Goal: Information Seeking & Learning: Learn about a topic

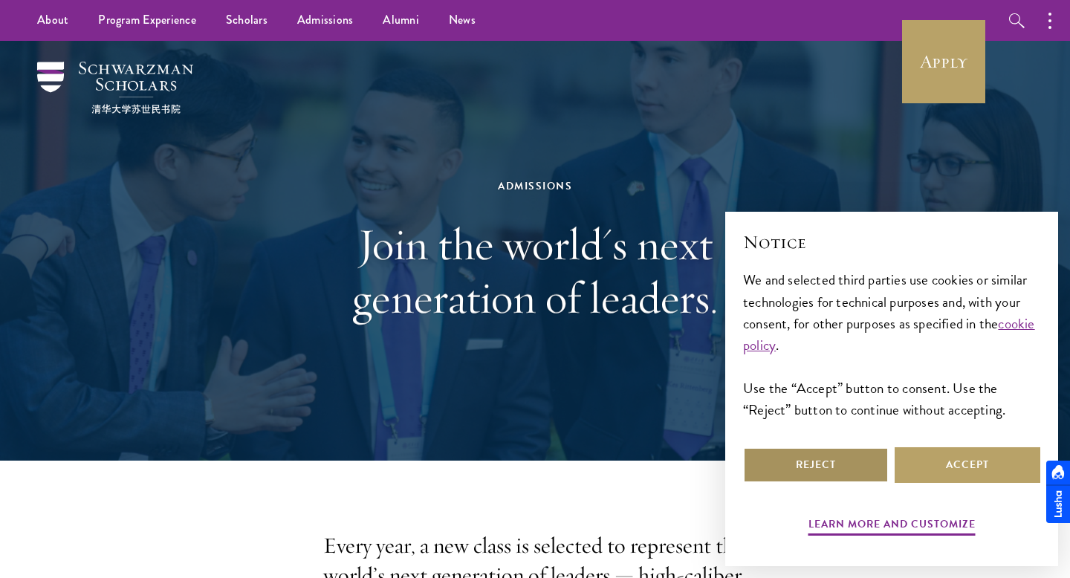
click at [807, 472] on button "Reject" at bounding box center [816, 465] width 146 height 36
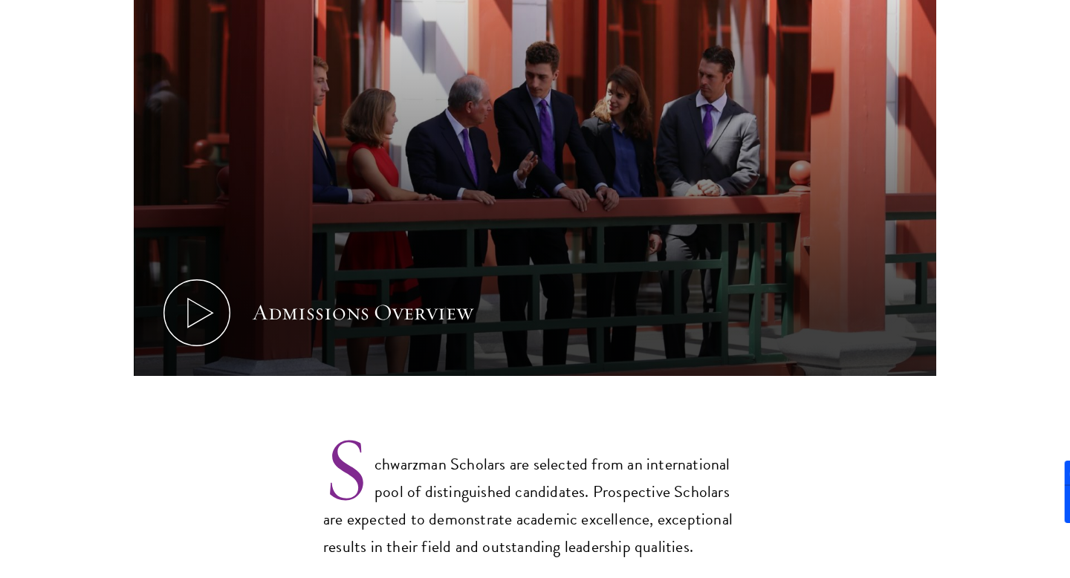
scroll to position [848, 0]
click at [593, 457] on p "Schwarzman Scholars are selected from an international pool of distinguished ca…" at bounding box center [534, 493] width 423 height 134
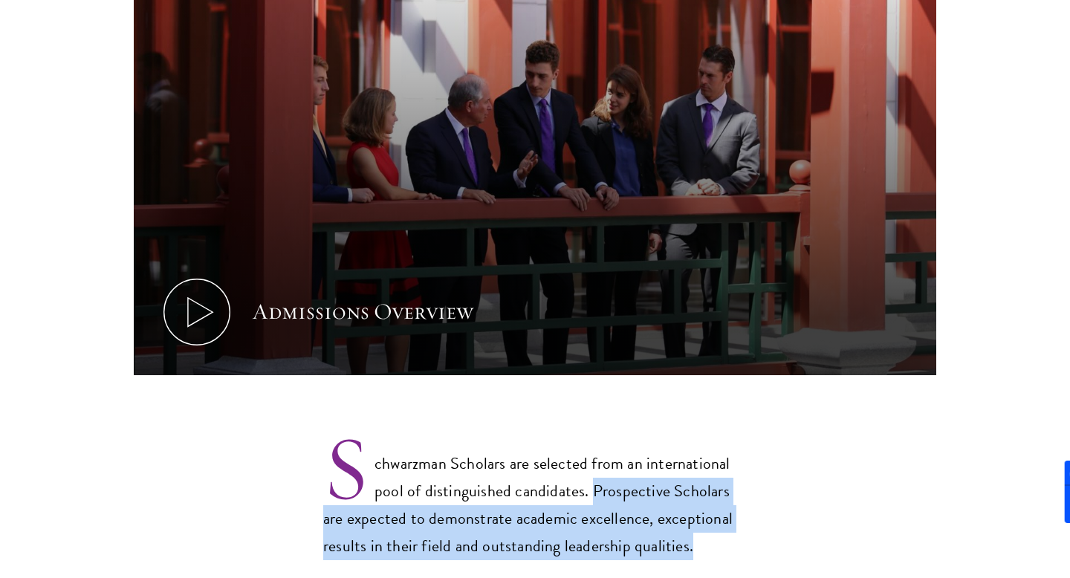
drag, startPoint x: 589, startPoint y: 458, endPoint x: 709, endPoint y: 516, distance: 133.9
click at [709, 516] on p "Schwarzman Scholars are selected from an international pool of distinguished ca…" at bounding box center [534, 493] width 423 height 134
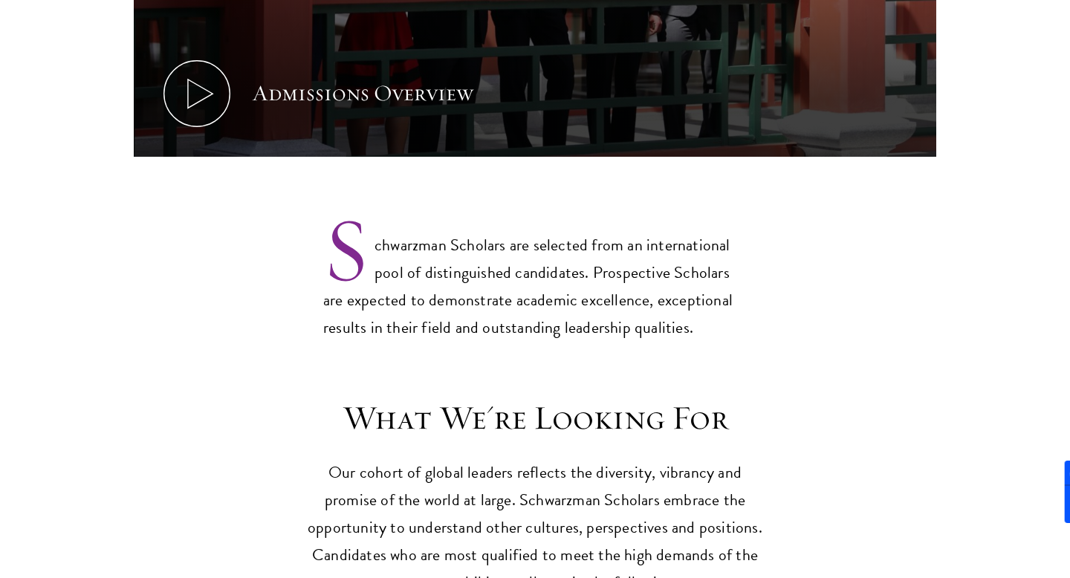
scroll to position [1069, 0]
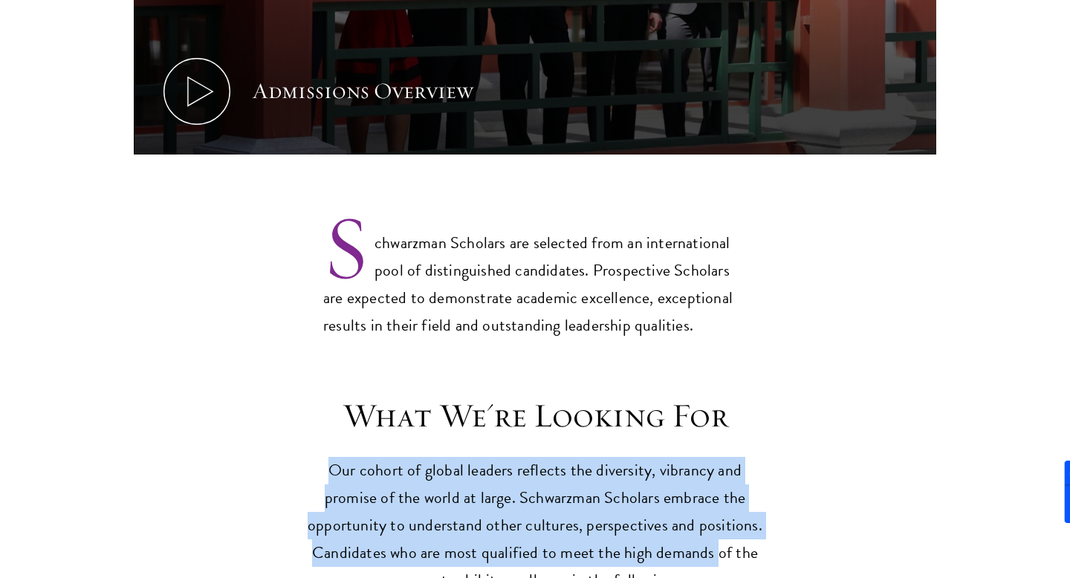
drag, startPoint x: 332, startPoint y: 439, endPoint x: 714, endPoint y: 516, distance: 389.5
click at [714, 516] on p "Our cohort of global leaders reflects the diversity, vibrancy and promise of th…" at bounding box center [535, 525] width 461 height 137
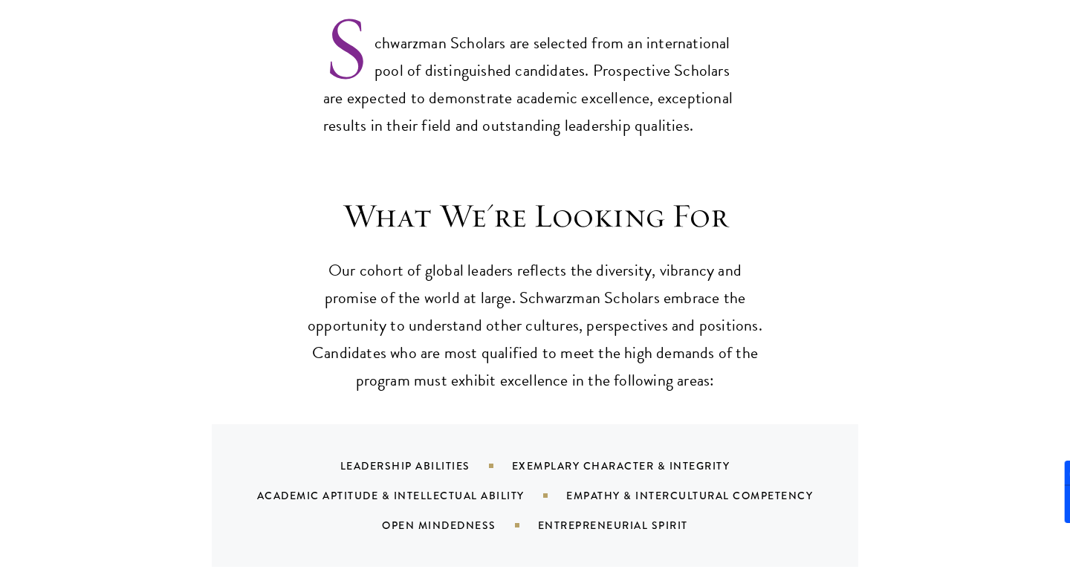
scroll to position [1269, 0]
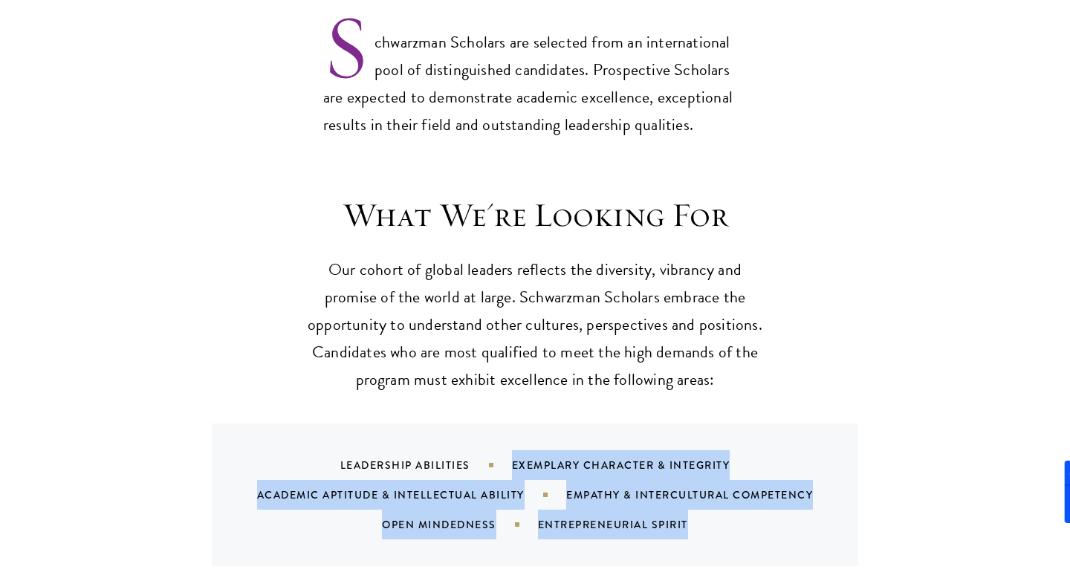
drag, startPoint x: 504, startPoint y: 435, endPoint x: 748, endPoint y: 498, distance: 251.9
click at [748, 498] on div "Leadership Abilities Exemplary Character & Integrity Academic Aptitude & Intell…" at bounding box center [553, 494] width 611 height 89
click at [748, 502] on div "Leadership Abilities Exemplary Character & Integrity Academic Aptitude & Intell…" at bounding box center [553, 494] width 611 height 89
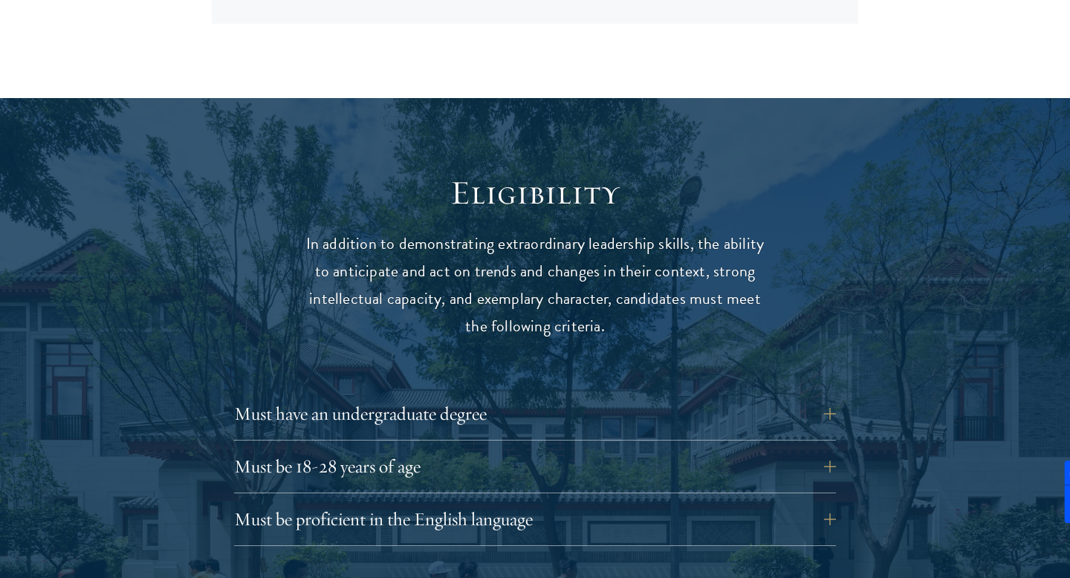
scroll to position [1812, 0]
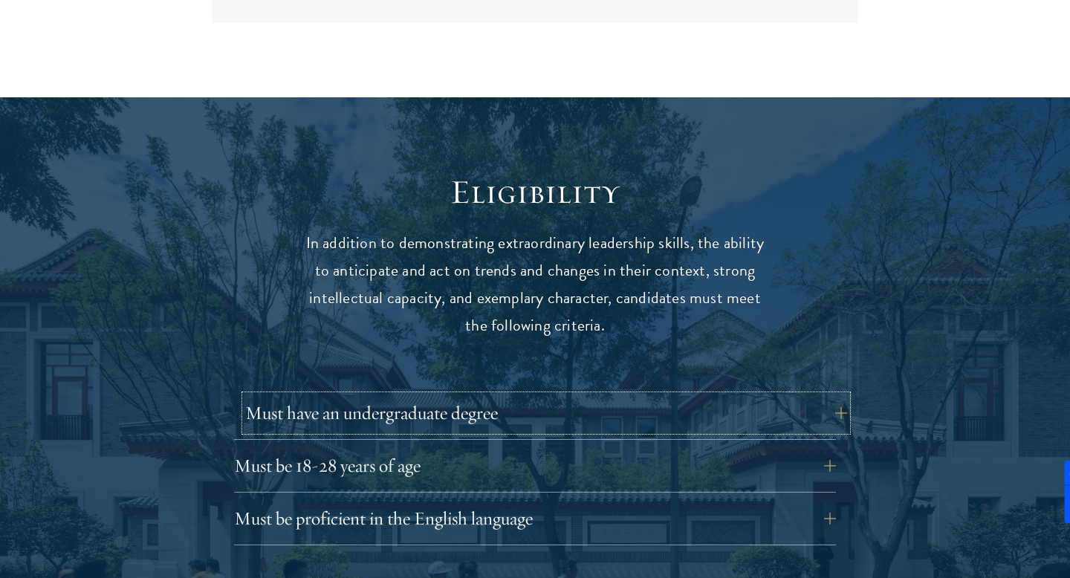
click at [825, 395] on button "Must have an undergraduate degree" at bounding box center [546, 413] width 602 height 36
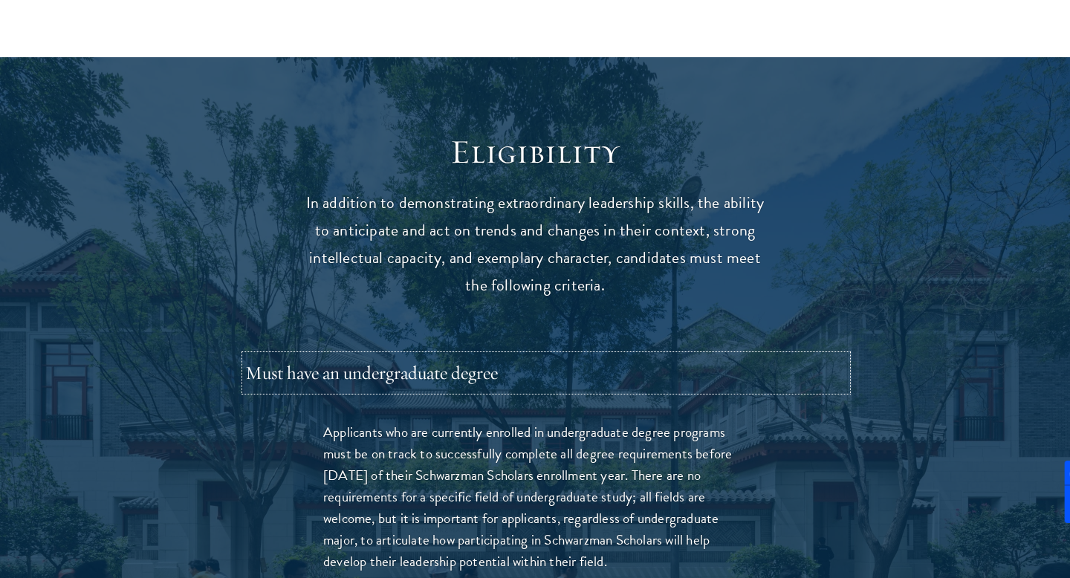
scroll to position [1856, 0]
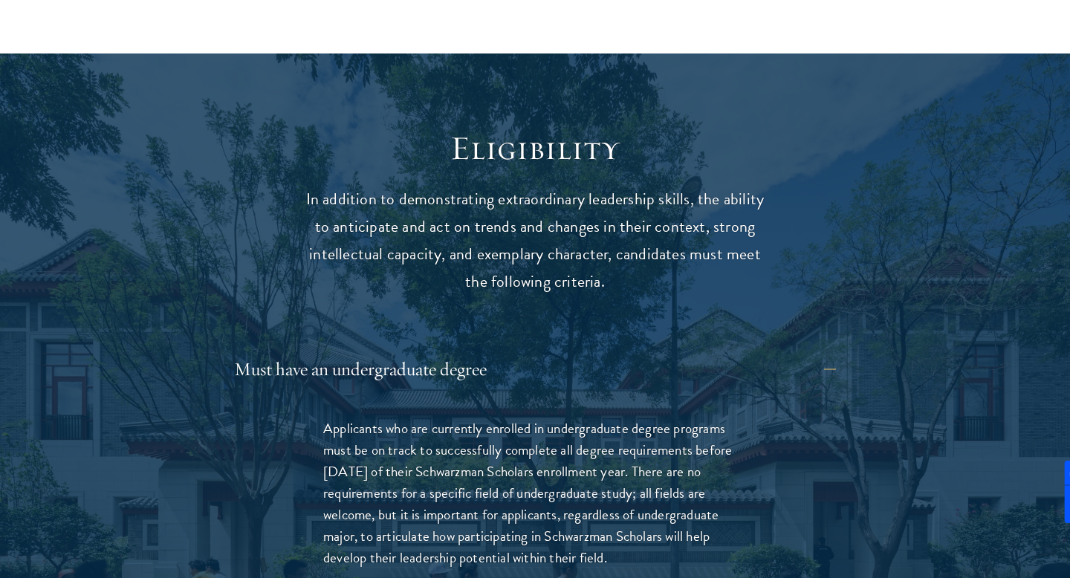
drag, startPoint x: 640, startPoint y: 440, endPoint x: 638, endPoint y: 525, distance: 84.7
click at [638, 525] on p "Applicants who are currently enrolled in undergraduate degree programs must be …" at bounding box center [534, 492] width 423 height 151
click at [839, 351] on button "Must have an undergraduate degree" at bounding box center [546, 369] width 602 height 36
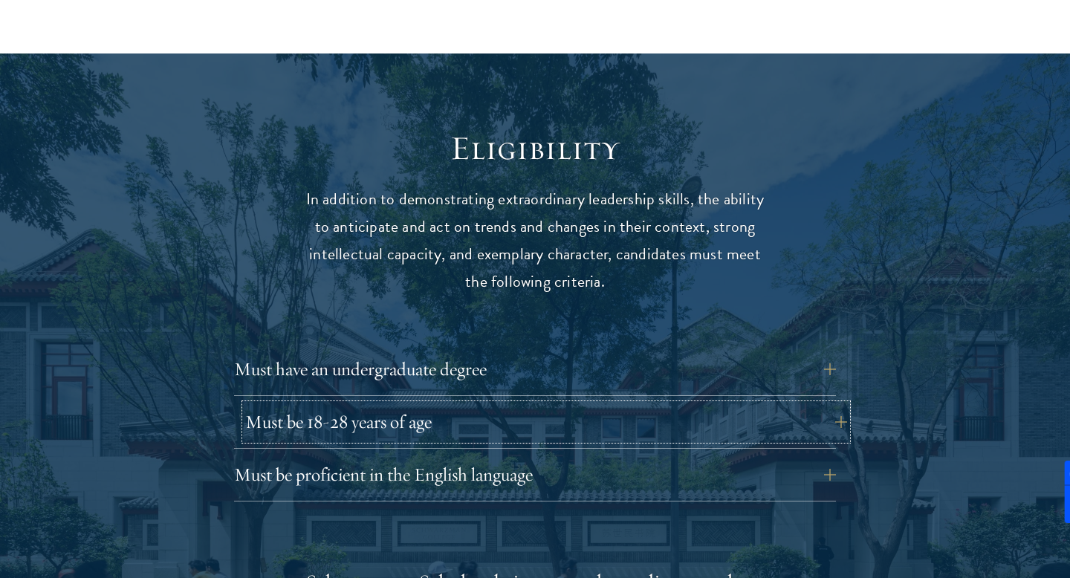
click at [827, 404] on button "Must be 18-28 years of age" at bounding box center [546, 422] width 602 height 36
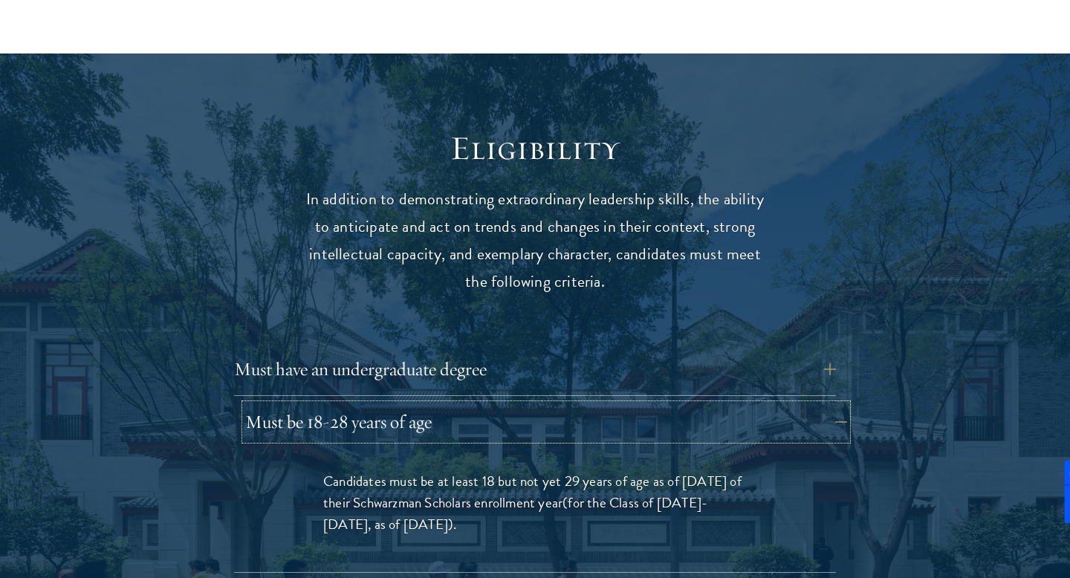
click at [834, 404] on button "Must be 18-28 years of age" at bounding box center [546, 422] width 602 height 36
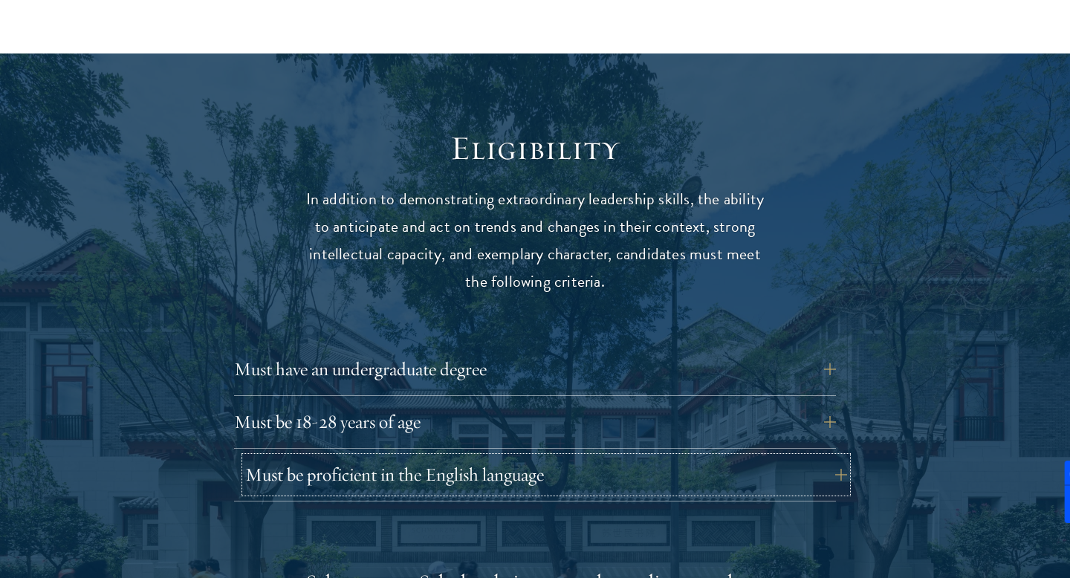
click at [833, 457] on button "Must be proficient in the English language" at bounding box center [546, 475] width 602 height 36
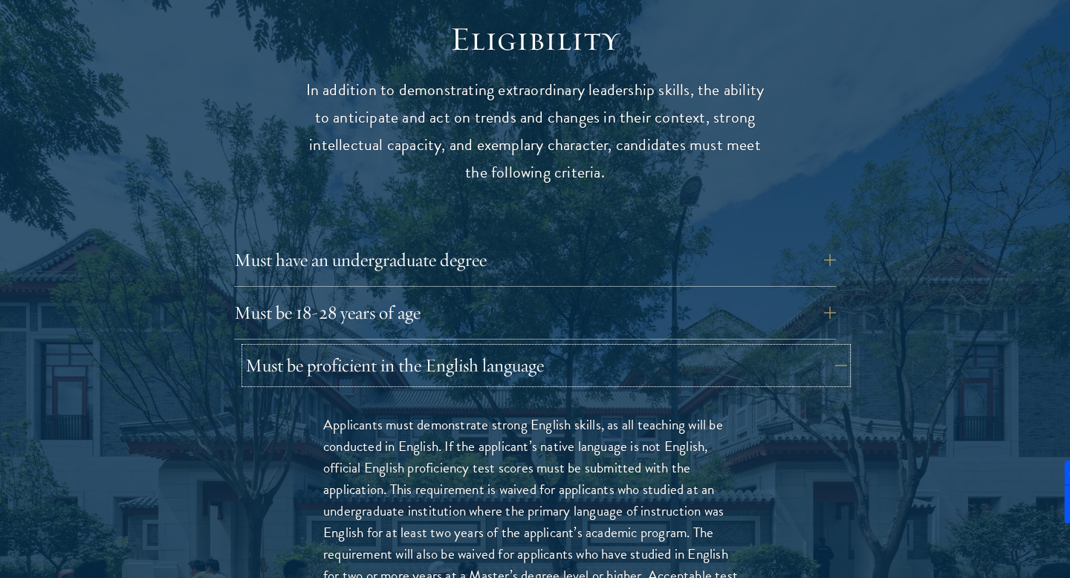
scroll to position [1971, 0]
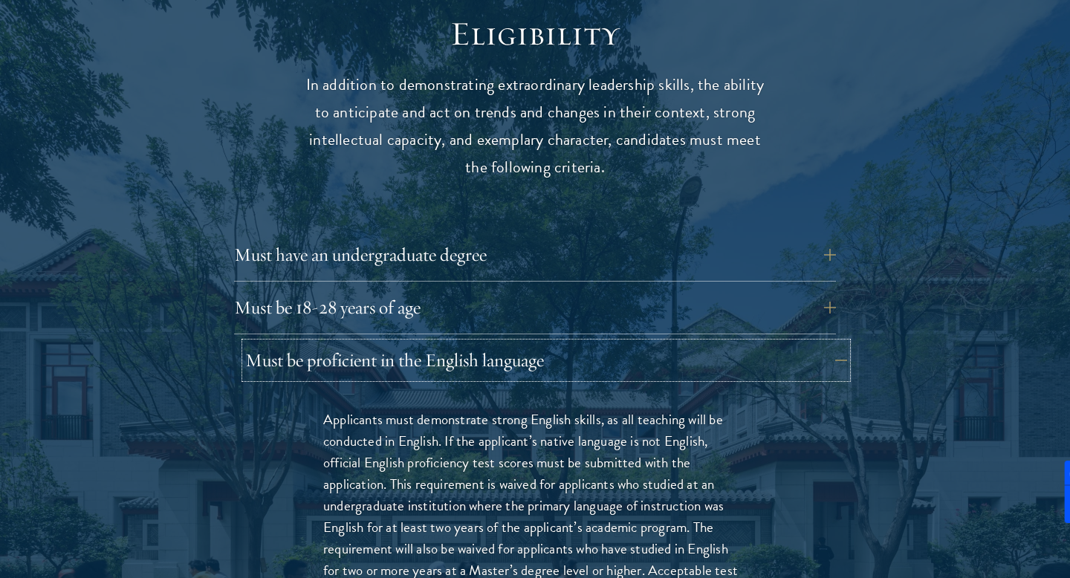
click at [833, 342] on button "Must be proficient in the English language" at bounding box center [546, 360] width 602 height 36
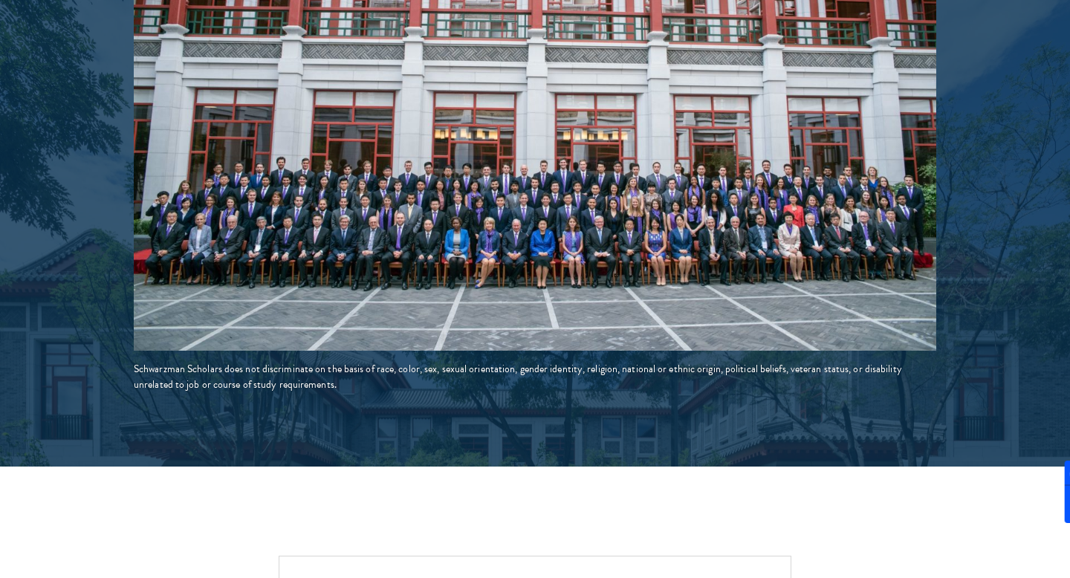
scroll to position [3022, 0]
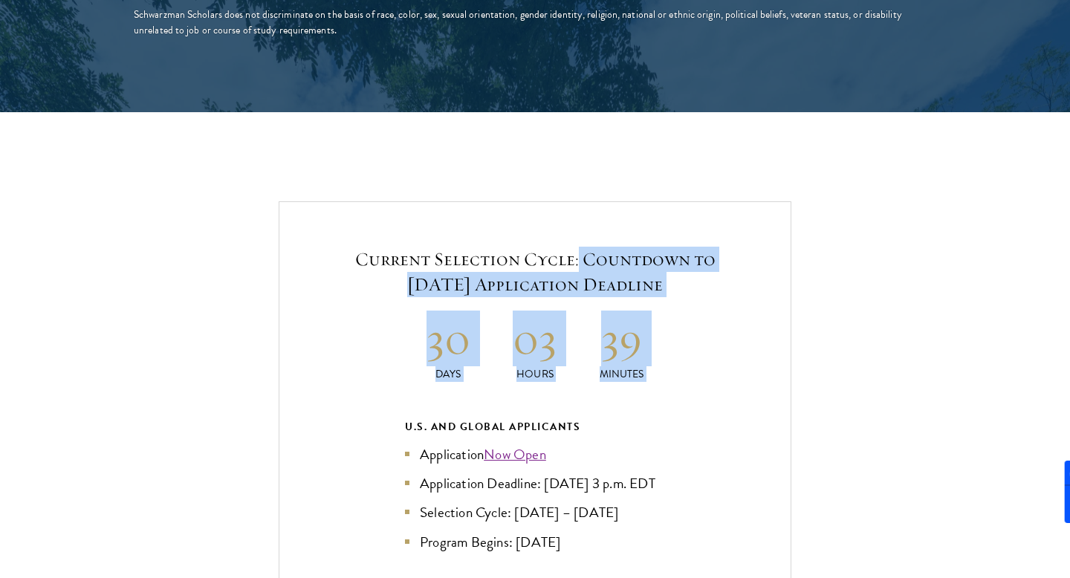
drag, startPoint x: 579, startPoint y: 231, endPoint x: 642, endPoint y: 358, distance: 141.8
click at [642, 358] on div "Current Selection Cycle: Countdown to [DATE] Application Deadline 30 Days 03 Ho…" at bounding box center [535, 517] width 513 height 632
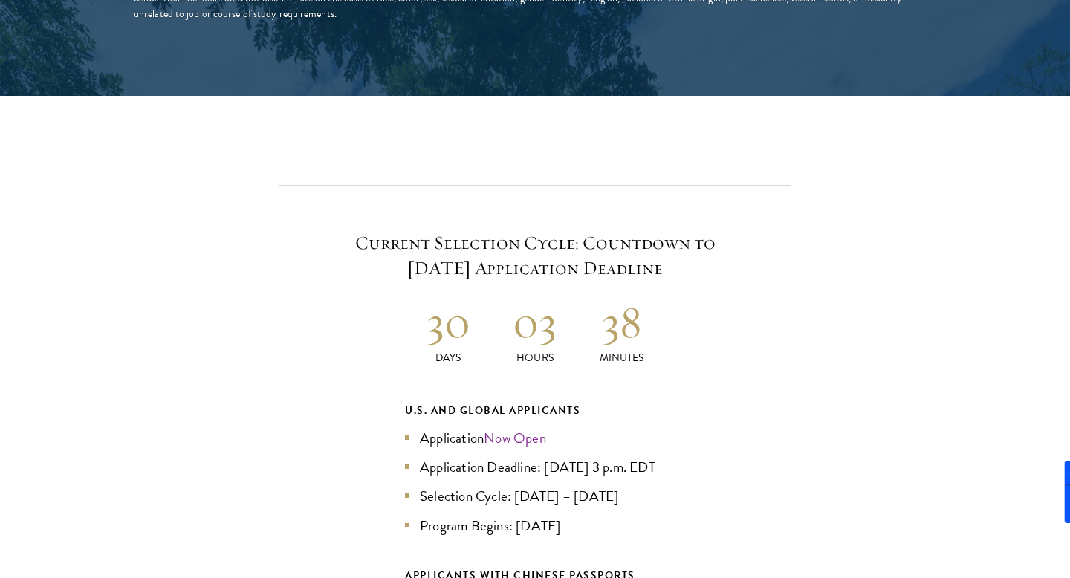
scroll to position [3041, 0]
